Goal: Task Accomplishment & Management: Use online tool/utility

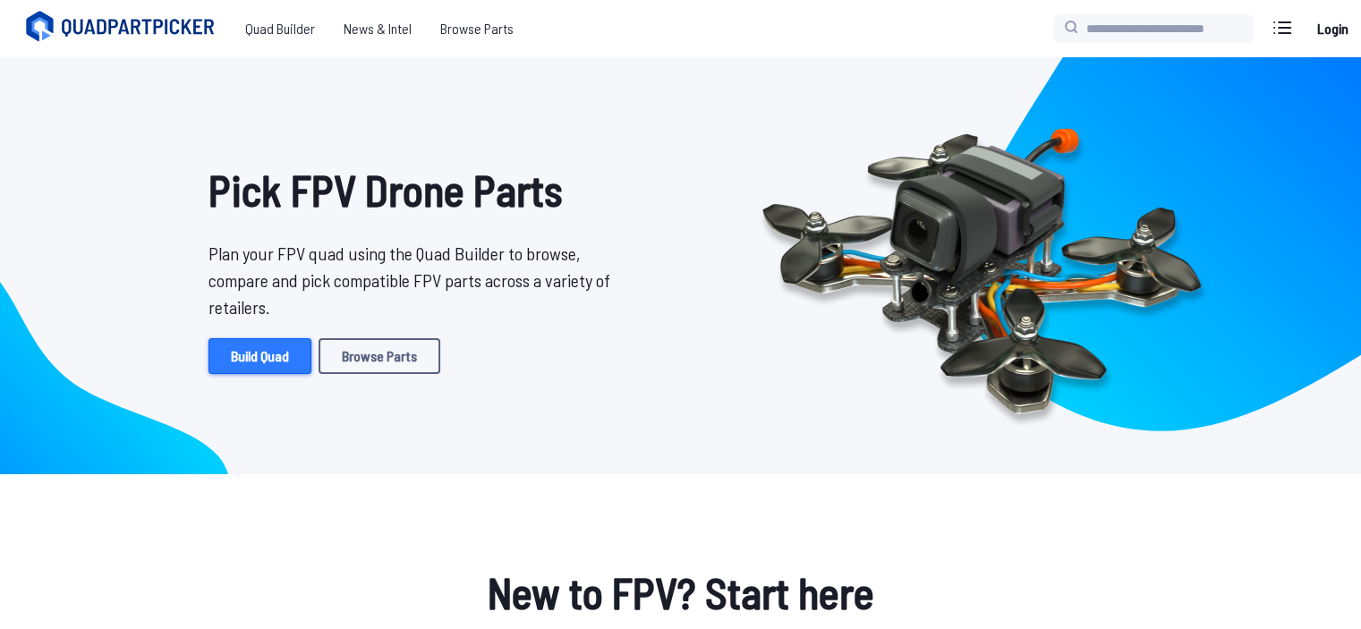
click at [297, 360] on link "Build Quad" at bounding box center [259, 356] width 103 height 36
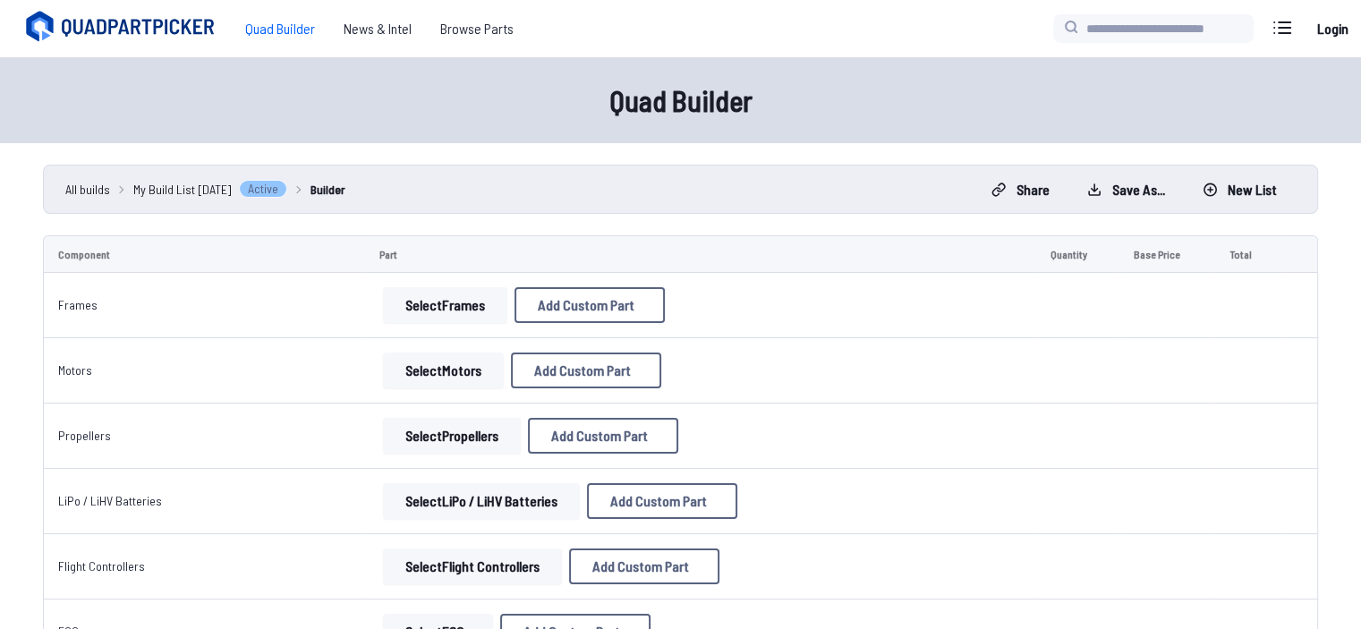
click at [411, 314] on button "Select Frames" at bounding box center [445, 305] width 124 height 36
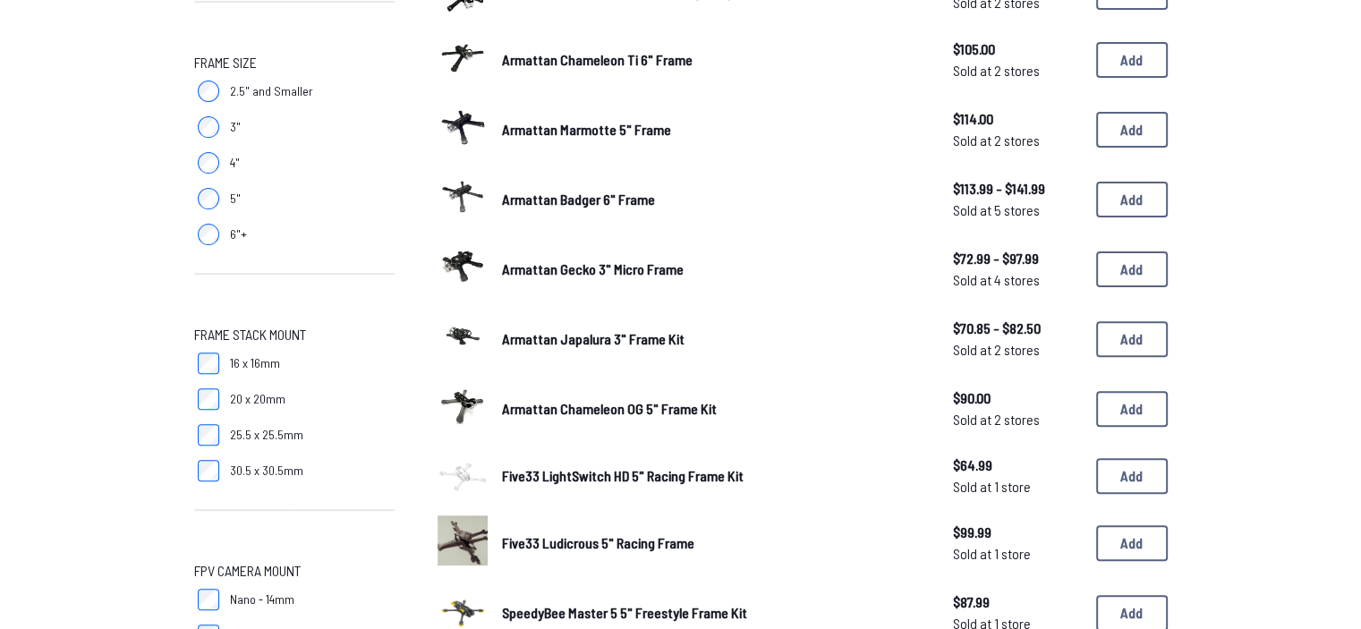
scroll to position [236, 0]
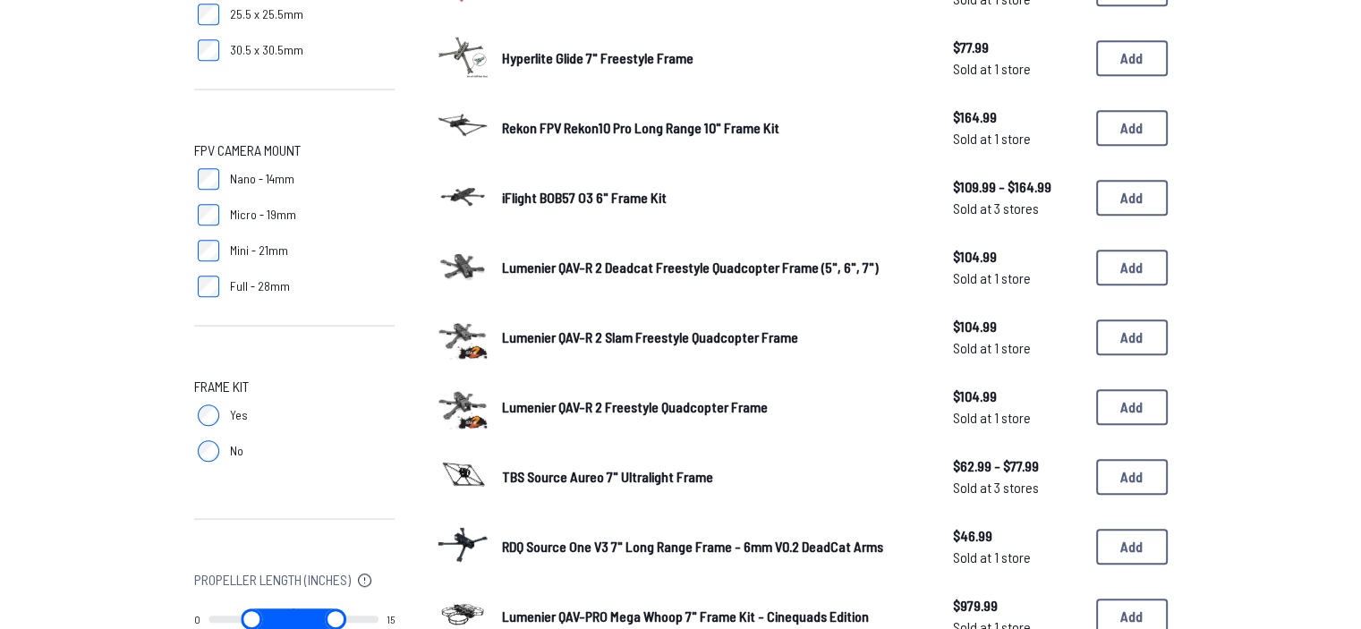
scroll to position [1235, 0]
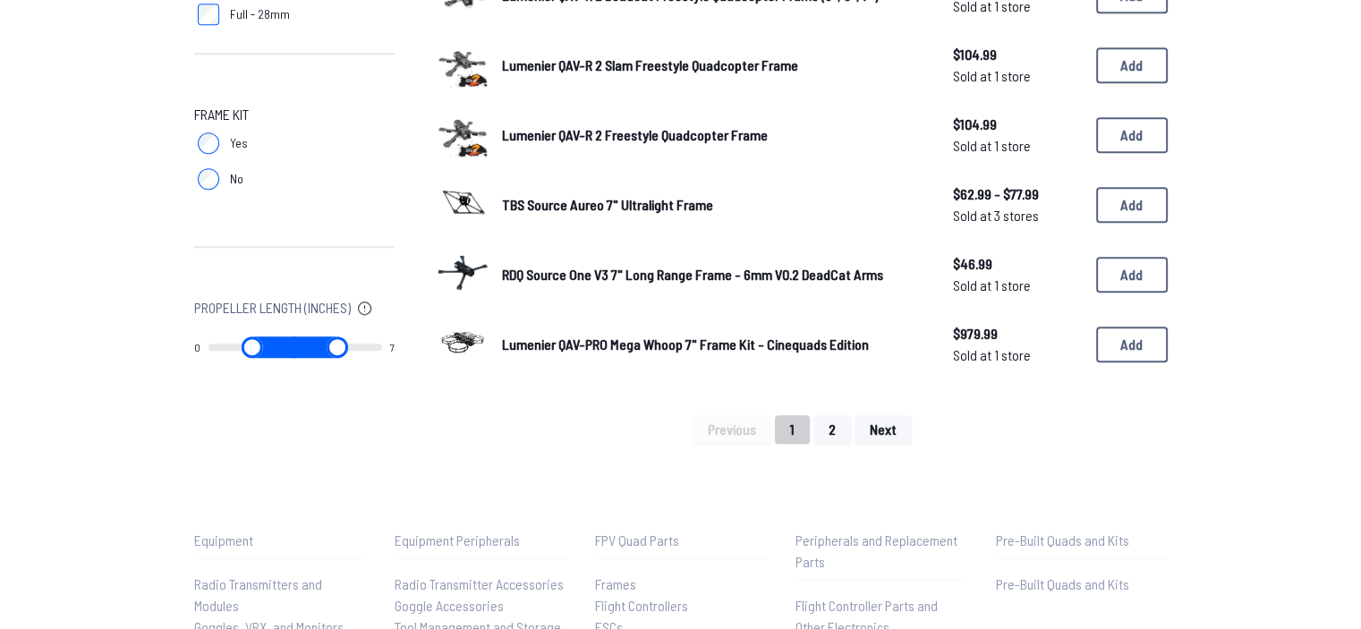
drag, startPoint x: 368, startPoint y: 345, endPoint x: 293, endPoint y: 363, distance: 77.3
type input "*"
click at [294, 358] on input "range" at bounding box center [338, 346] width 88 height 21
type input "*"
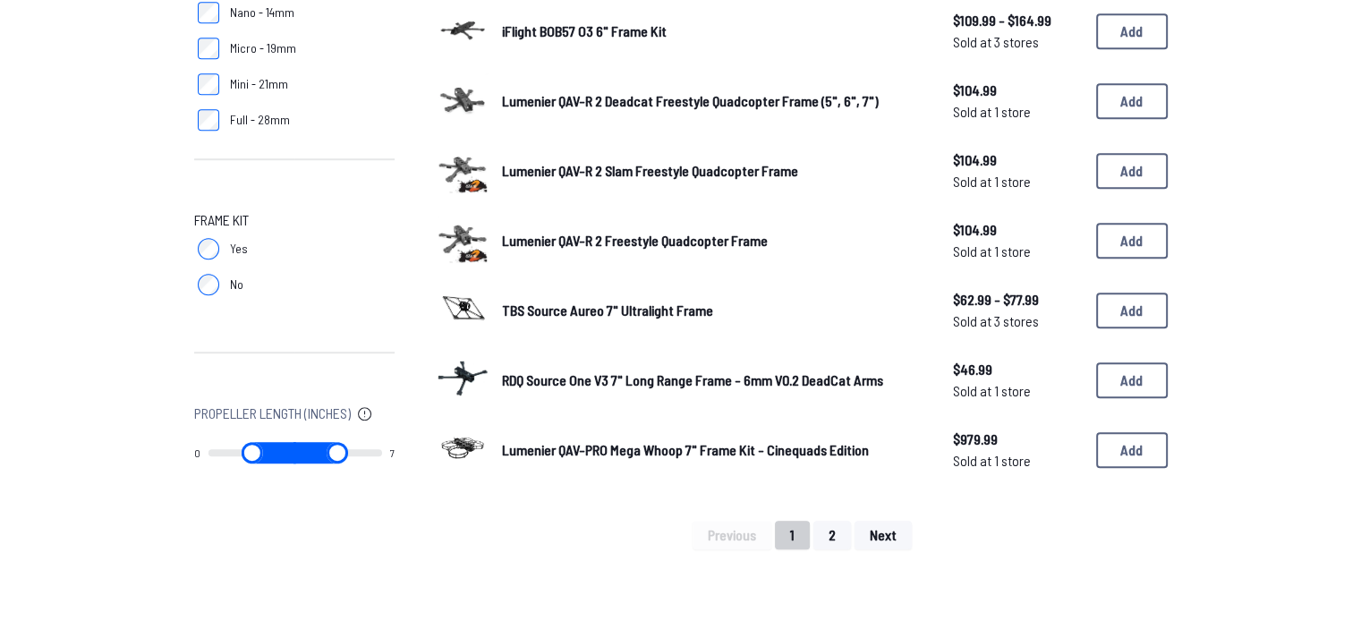
scroll to position [974, 0]
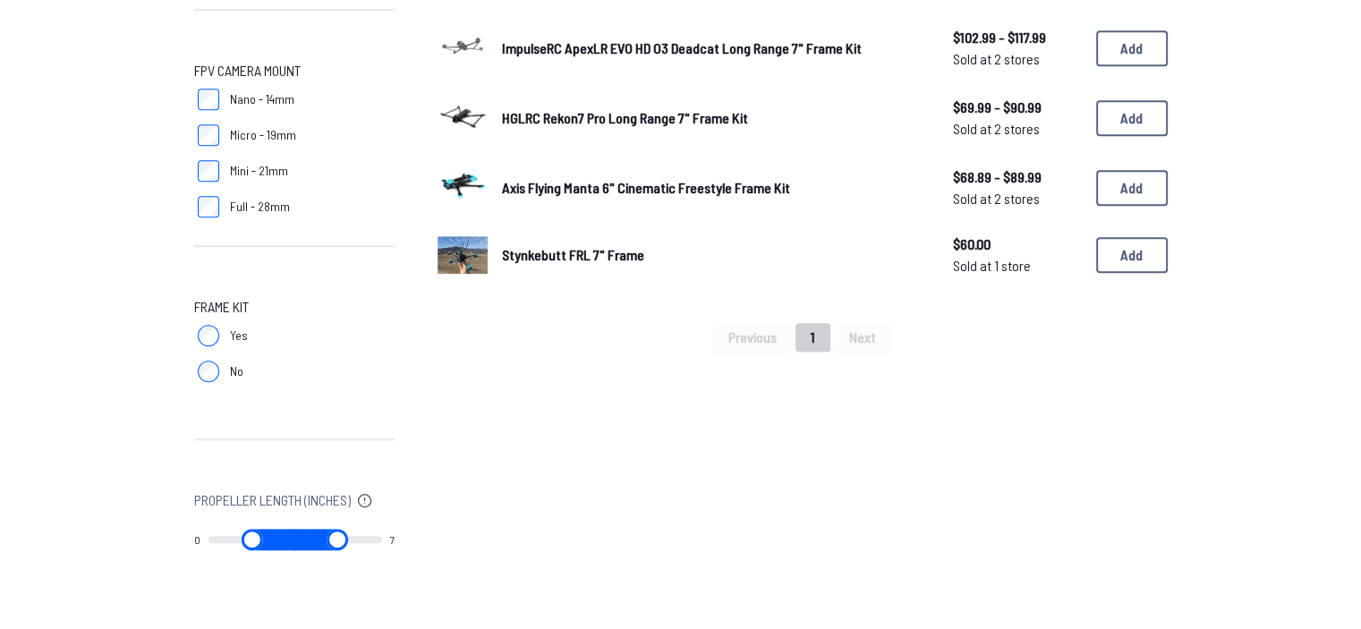
scroll to position [1074, 0]
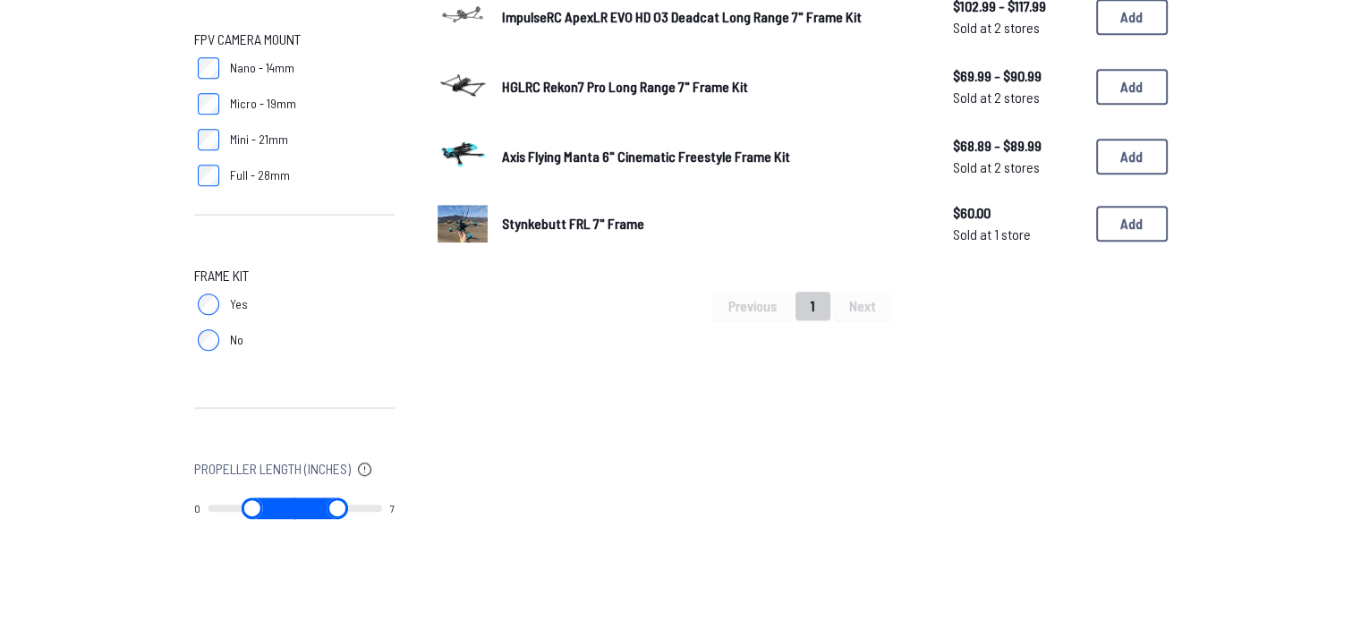
click at [866, 303] on div "Previous 1 Next" at bounding box center [803, 306] width 730 height 29
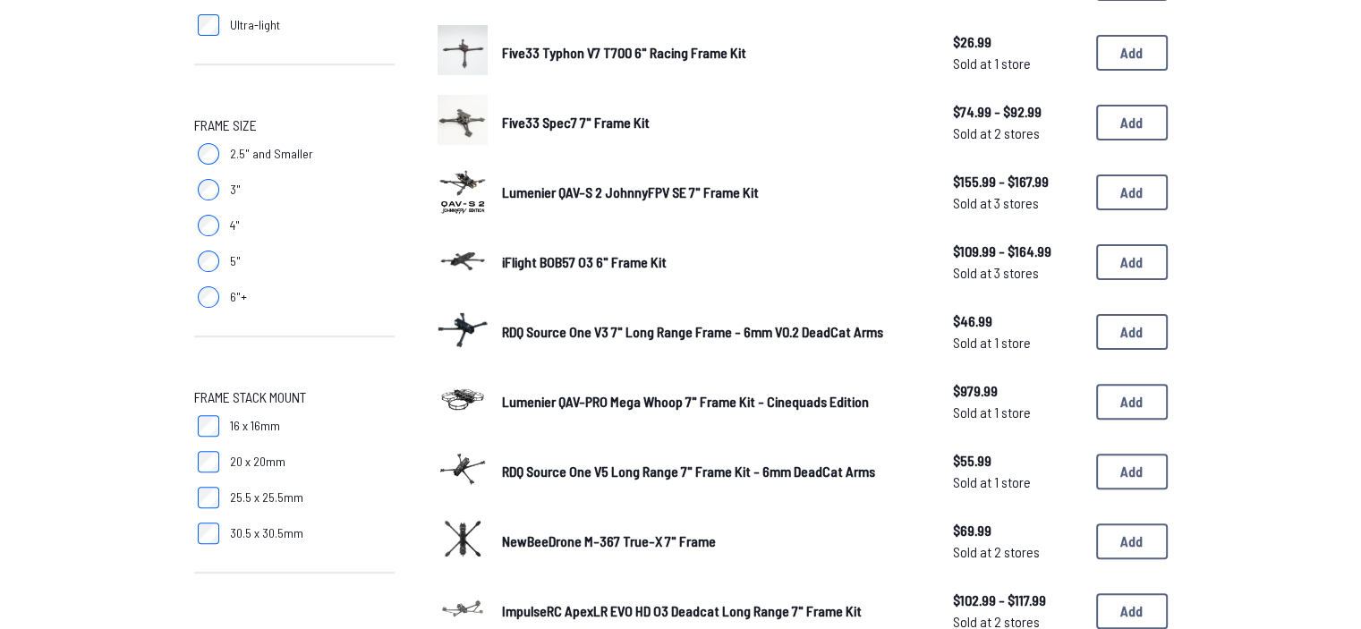
scroll to position [537, 0]
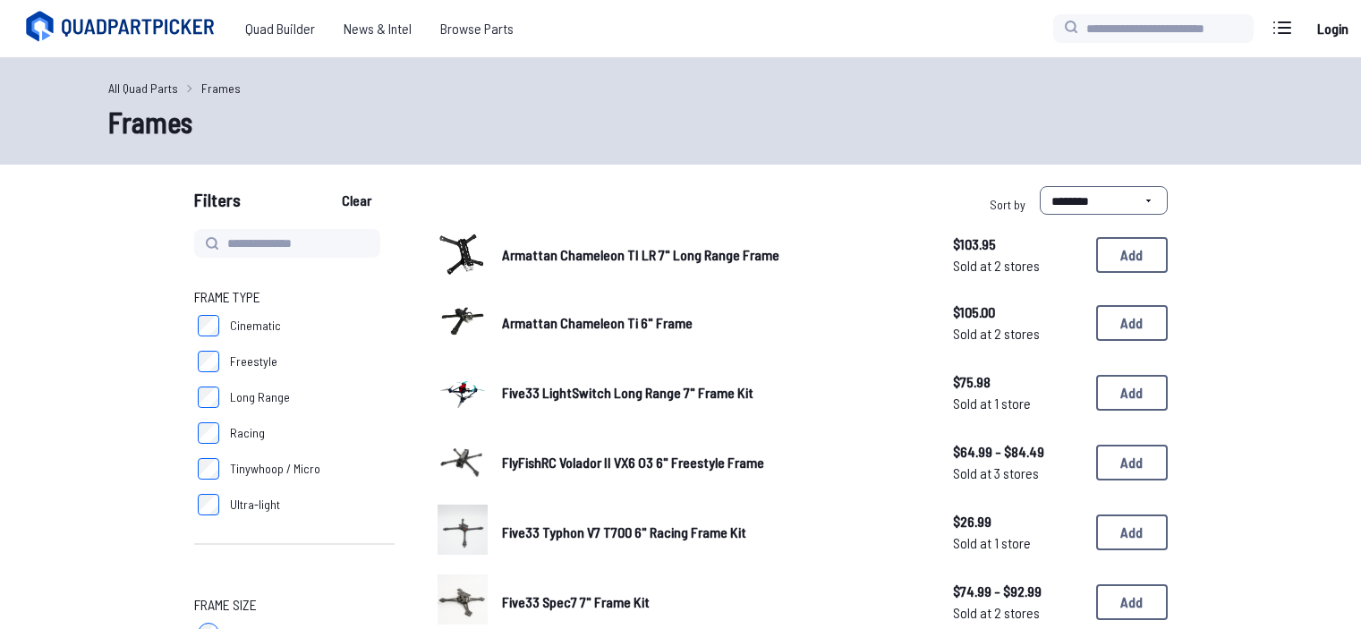
scroll to position [537, 0]
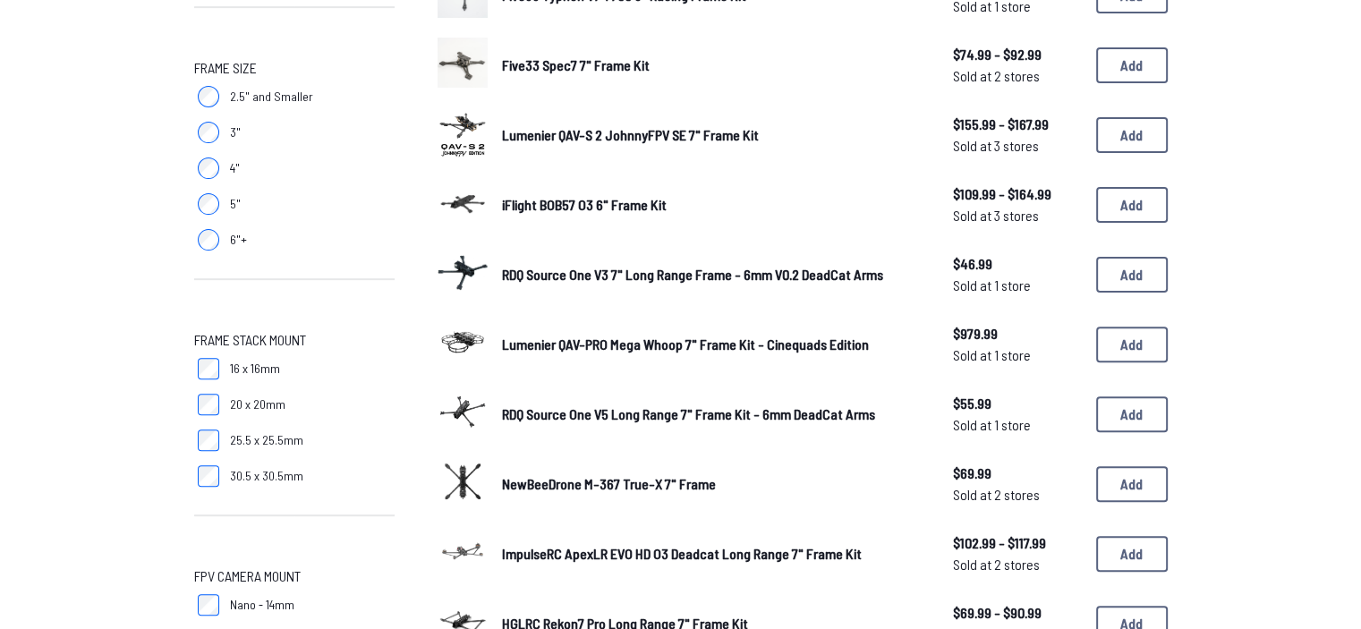
scroll to position [881, 0]
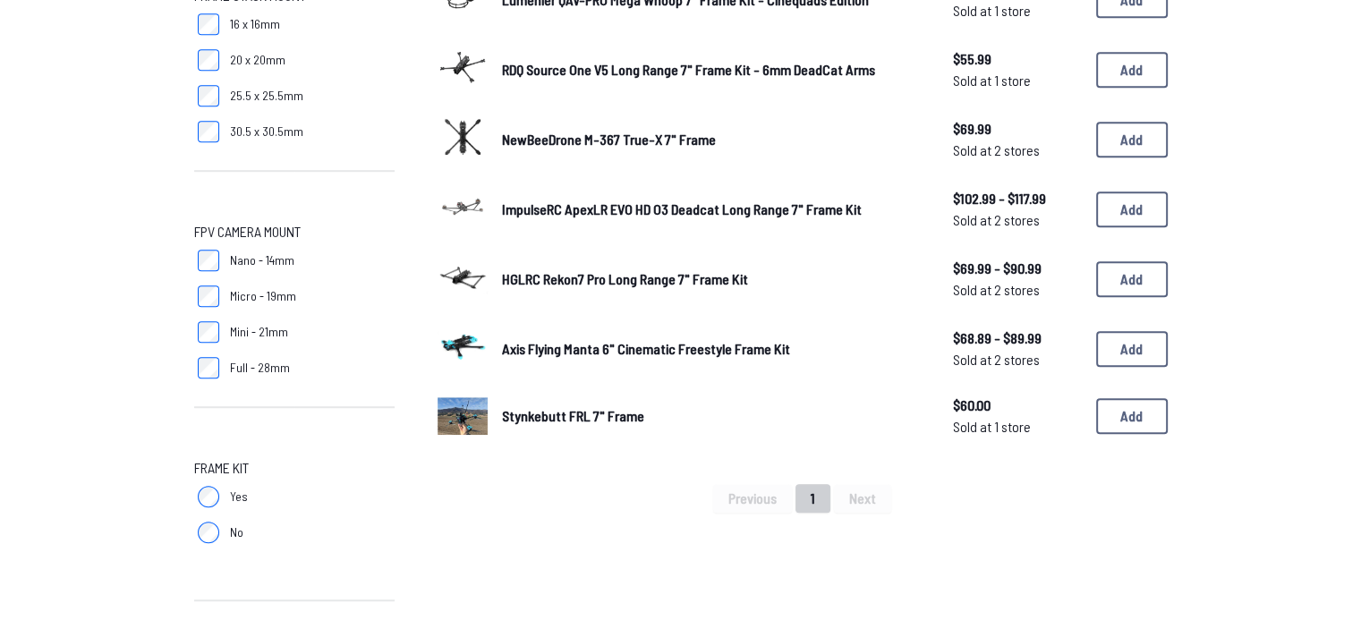
type input "**"
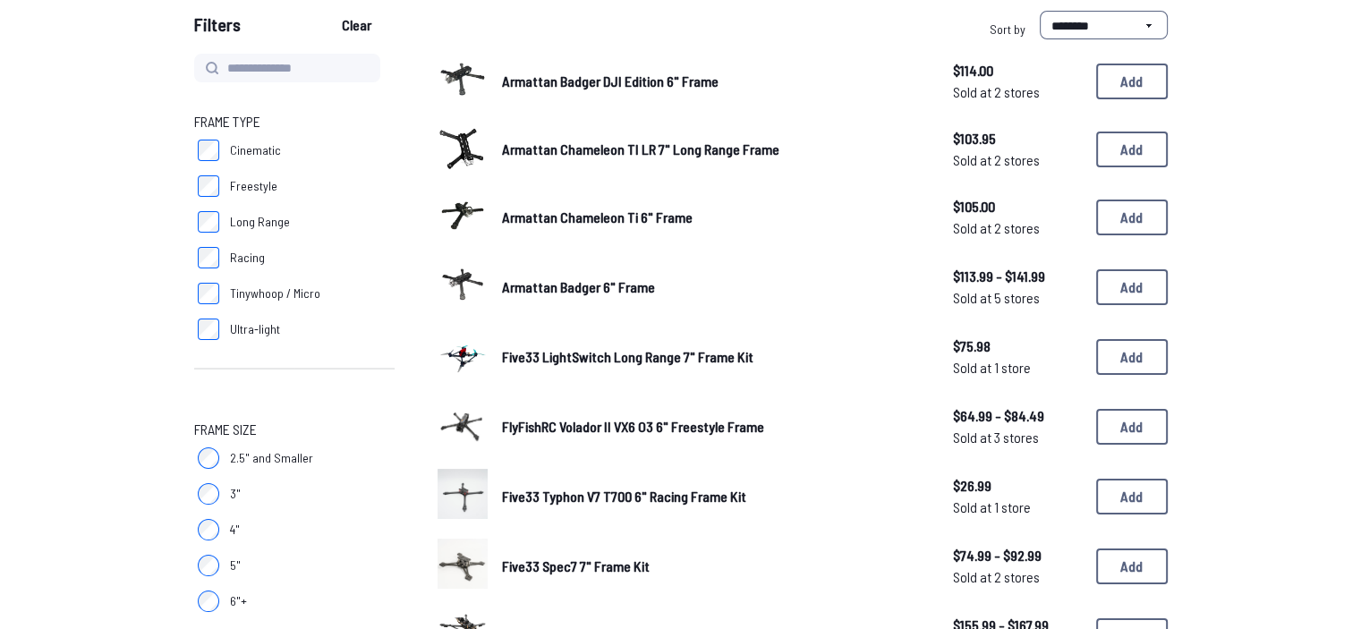
scroll to position [0, 0]
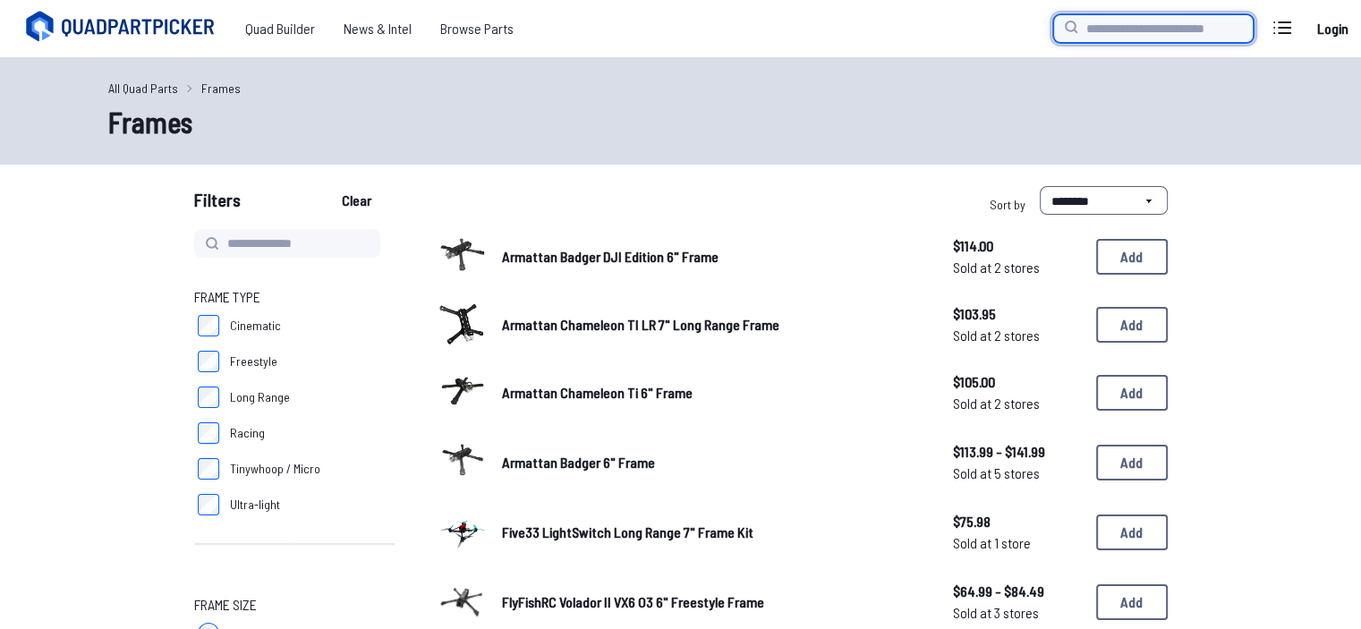
click at [1119, 27] on input "search" at bounding box center [1153, 28] width 200 height 29
type input "********"
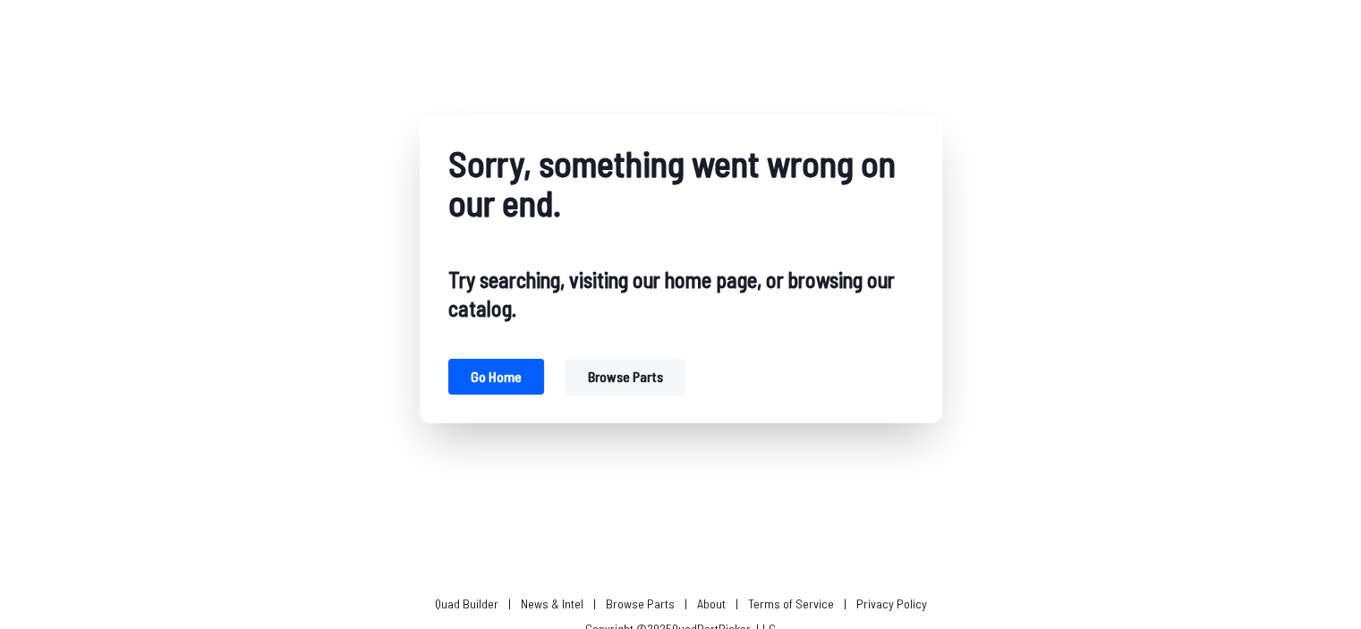
click at [570, 379] on button "Browse parts" at bounding box center [626, 377] width 120 height 36
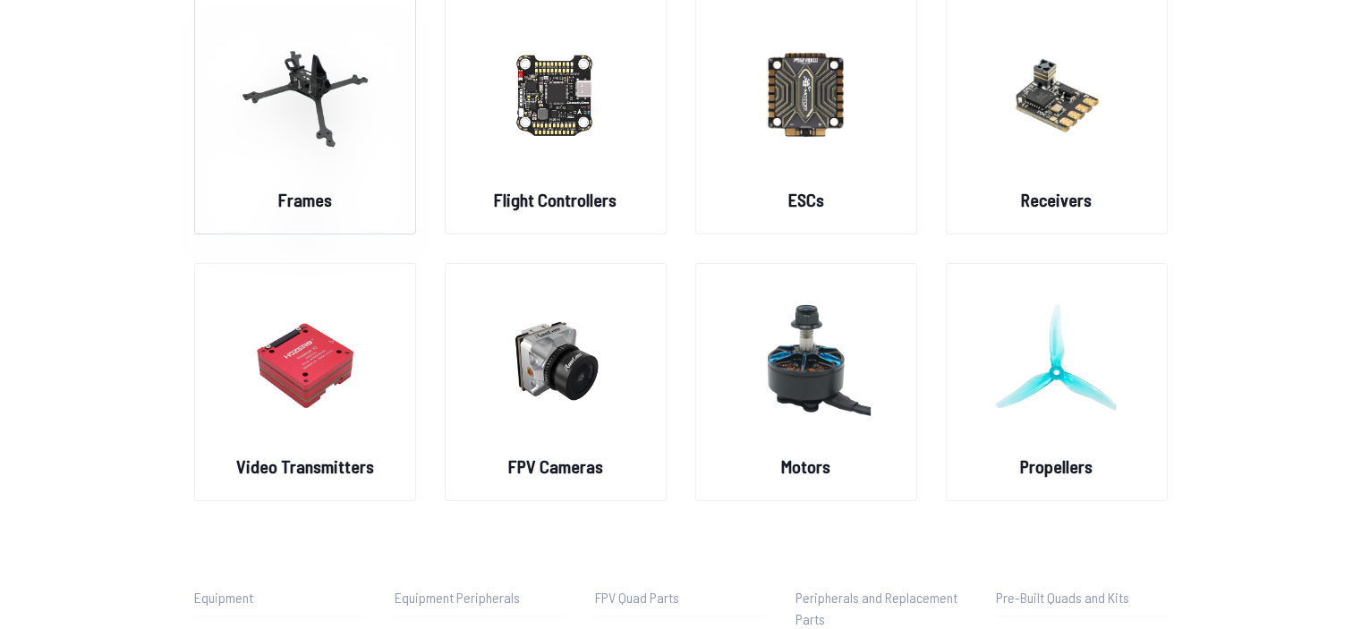
scroll to position [179, 0]
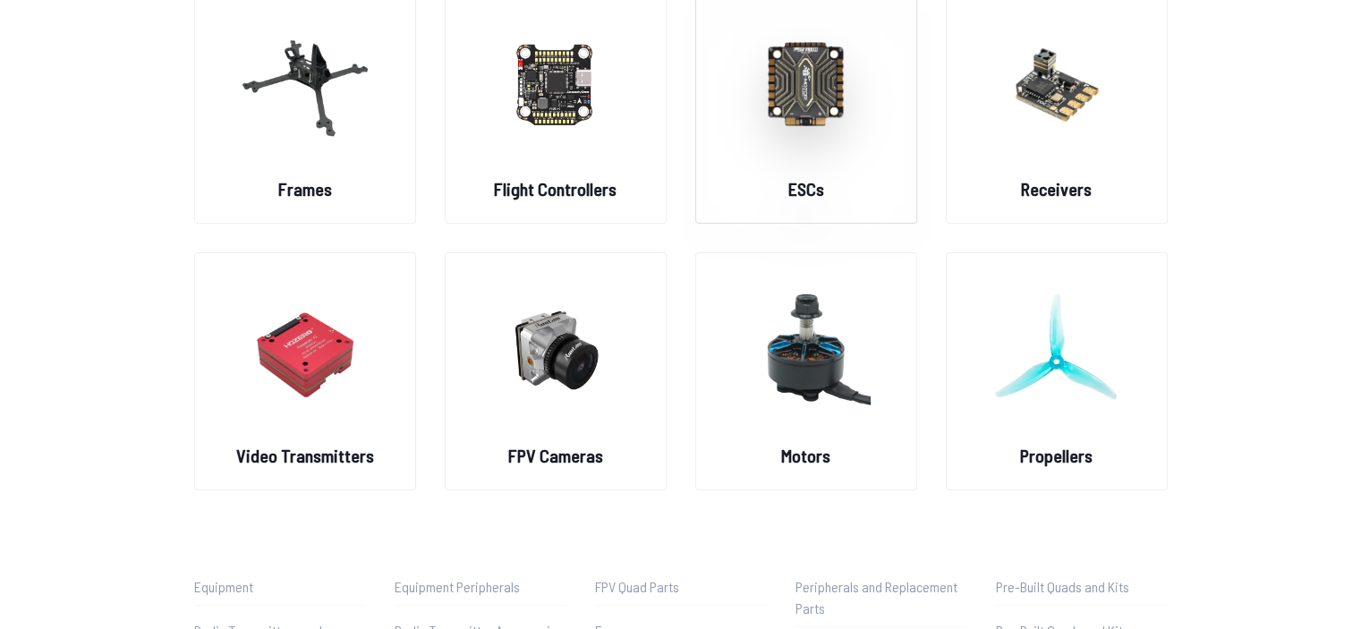
click at [770, 167] on figure at bounding box center [806, 82] width 200 height 190
click at [779, 88] on img at bounding box center [806, 82] width 129 height 157
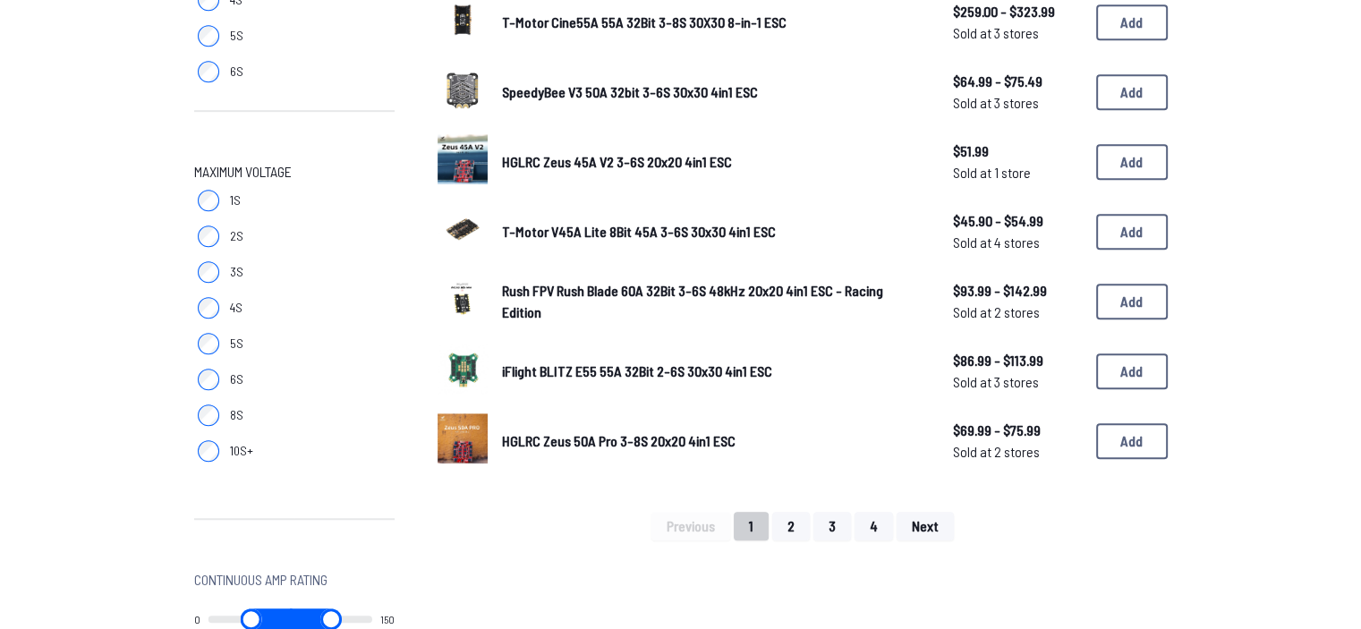
scroll to position [1124, 0]
